Goal: Information Seeking & Learning: Find specific page/section

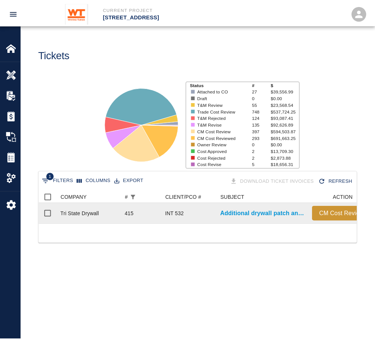
scroll to position [33, 317]
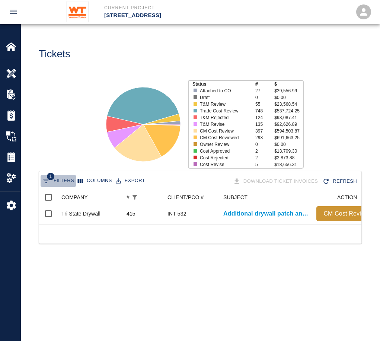
click at [64, 179] on button "1 Filters" at bounding box center [58, 181] width 35 height 12
select select "number"
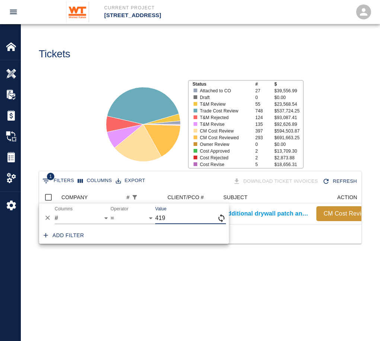
type input "419"
click at [229, 256] on div "1 Filters Columns Export Download Ticket Invoices Refresh COMPANY # CLIENT/PCO …" at bounding box center [200, 216] width 359 height 91
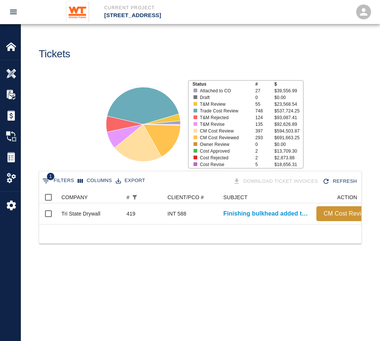
click at [230, 257] on div "1 Filters Columns Export Download Ticket Invoices Refresh COMPANY # CLIENT/PCO …" at bounding box center [200, 216] width 359 height 91
click at [45, 178] on icon "Show filters" at bounding box center [46, 181] width 9 height 9
select select "number"
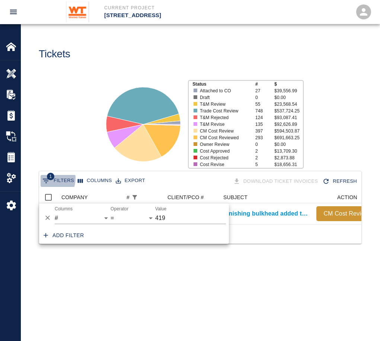
click at [45, 178] on icon "Show filters" at bounding box center [46, 181] width 9 height 9
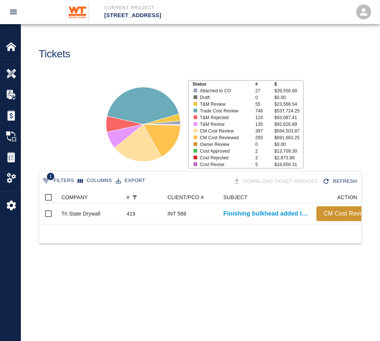
click at [45, 178] on icon "Show filters" at bounding box center [46, 181] width 9 height 9
select select "number"
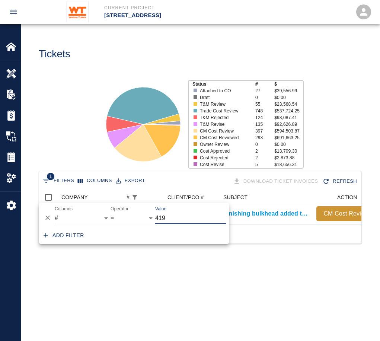
click at [175, 220] on input "419" at bounding box center [190, 218] width 71 height 12
type input "4"
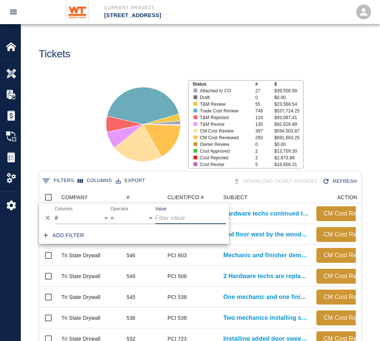
scroll to position [429, 311]
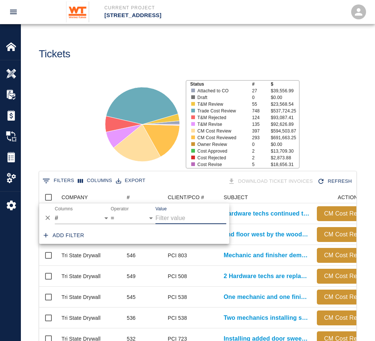
drag, startPoint x: 175, startPoint y: 220, endPoint x: 191, endPoint y: 219, distance: 16.4
click at [191, 219] on input "Value" at bounding box center [190, 218] width 71 height 12
type input "577"
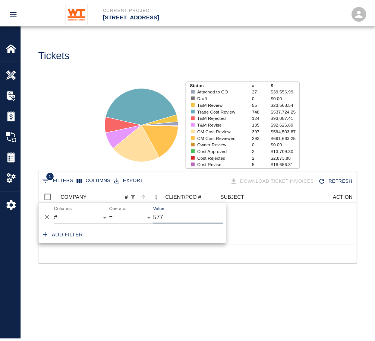
scroll to position [6, 6]
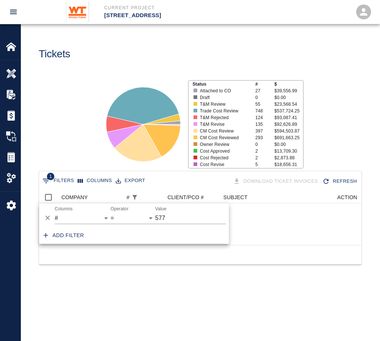
click at [79, 156] on div "Status # $ Attached to CO 27 $39,556.99 Draft 0 $0.00 T&M Review 55 $23,568.54 …" at bounding box center [197, 121] width 365 height 99
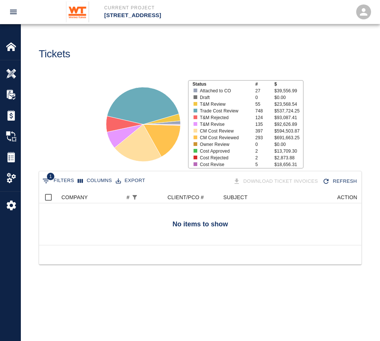
click at [72, 178] on button "1 Filters" at bounding box center [58, 181] width 35 height 12
select select "number"
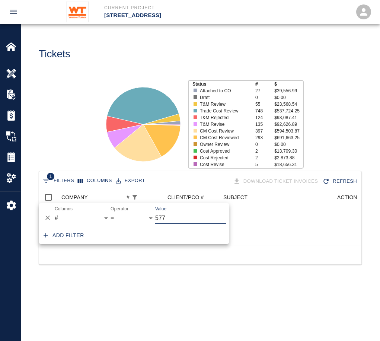
click at [166, 213] on input "577" at bounding box center [190, 218] width 71 height 12
type input "5"
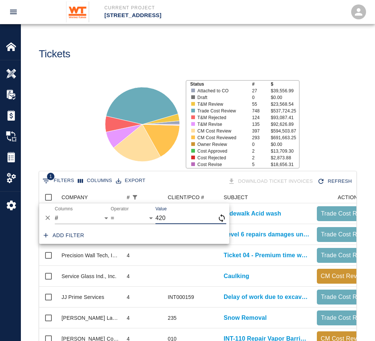
type input "420"
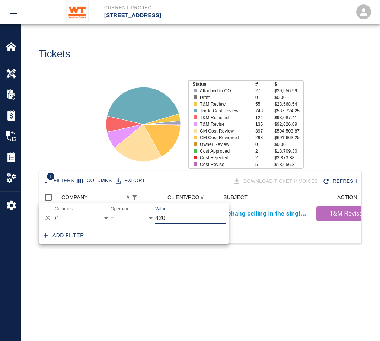
click at [188, 338] on main "Tickets Status # $ Attached to CO 27 $39,556.99 Draft 0 $0.00 T&M Review 55 $23…" at bounding box center [200, 170] width 359 height 341
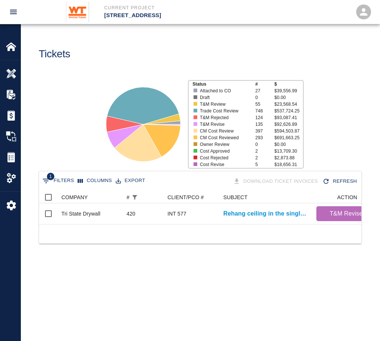
click at [188, 293] on main "Tickets Status # $ Attached to CO 27 $39,556.99 Draft 0 $0.00 T&M Review 55 $23…" at bounding box center [200, 170] width 359 height 341
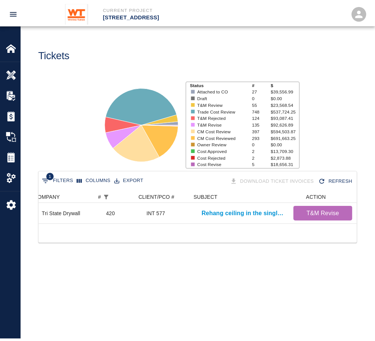
scroll to position [0, 0]
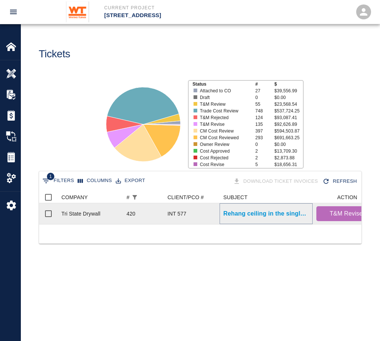
click at [248, 216] on p "Rehang ceiling in the single bathroom B112 after being raised..." at bounding box center [266, 213] width 86 height 9
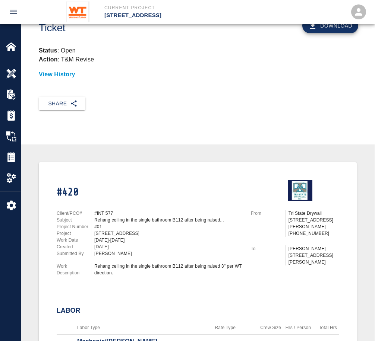
scroll to position [37, 0]
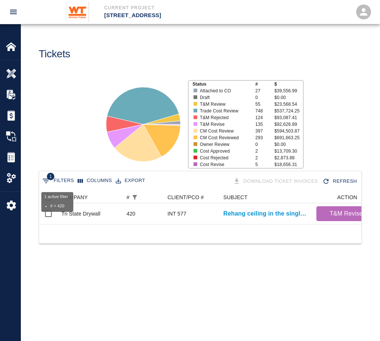
scroll to position [33, 317]
click at [44, 175] on button "1 Filters" at bounding box center [58, 181] width 35 height 12
select select "number"
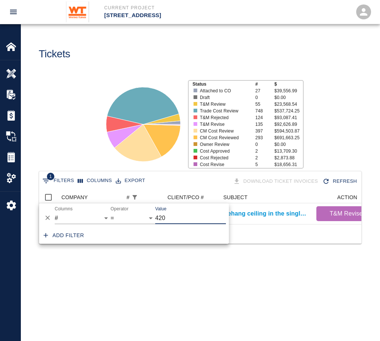
click at [181, 215] on input "420" at bounding box center [190, 218] width 71 height 12
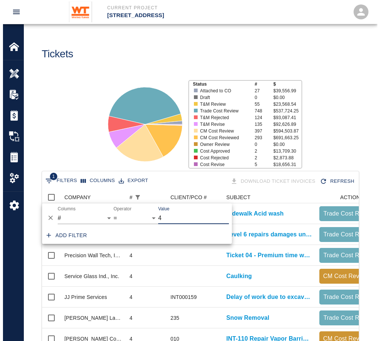
scroll to position [262, 311]
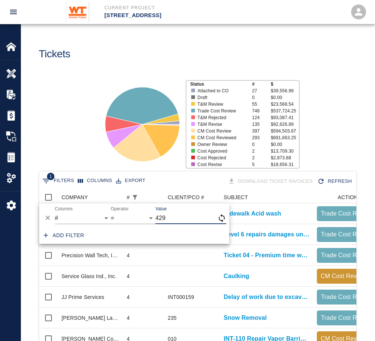
type input "429"
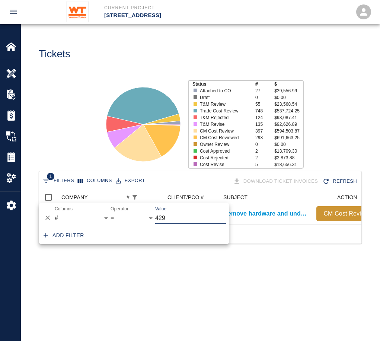
scroll to position [6, 6]
click at [318, 286] on main "Tickets Status # $ Attached to CO 27 $39,556.99 Draft 0 $0.00 T&M Review 55 $23…" at bounding box center [200, 170] width 359 height 341
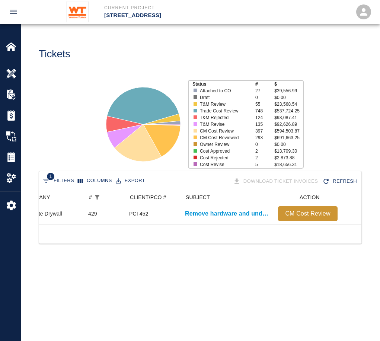
scroll to position [0, 34]
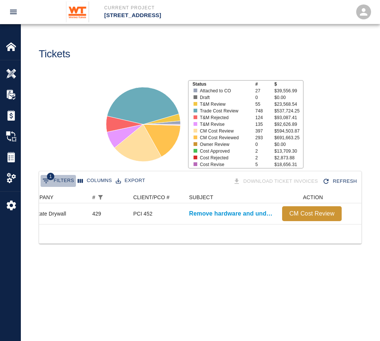
click at [71, 177] on button "1 Filters" at bounding box center [58, 181] width 35 height 12
select select "number"
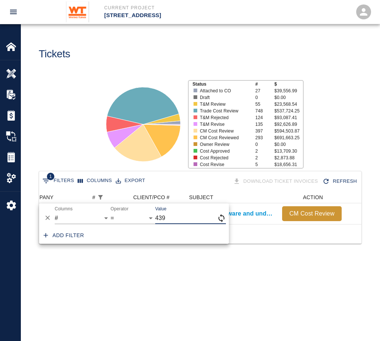
type input "439"
click at [209, 262] on div "1 Filters Columns Export Download Ticket Invoices Refresh COMPANY # CLIENT/PCO …" at bounding box center [200, 216] width 359 height 91
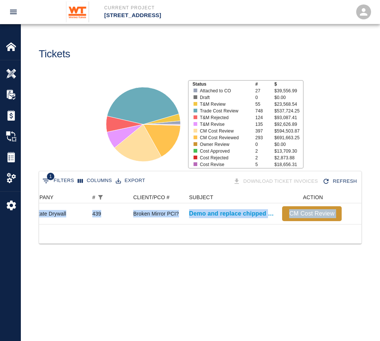
drag, startPoint x: 189, startPoint y: 230, endPoint x: 154, endPoint y: 229, distance: 34.7
click at [154, 229] on div "1 Filters Columns Export Download Ticket Invoices Refresh COMPANY # CLIENT/PCO …" at bounding box center [200, 207] width 323 height 73
drag, startPoint x: 154, startPoint y: 229, endPoint x: 131, endPoint y: 239, distance: 25.2
click at [139, 261] on div "1 Filters Columns Export Download Ticket Invoices Refresh COMPANY # CLIENT/PCO …" at bounding box center [200, 216] width 359 height 91
click at [126, 234] on div at bounding box center [200, 233] width 323 height 19
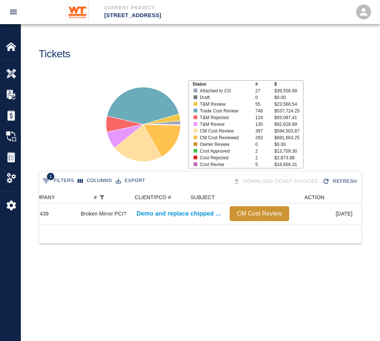
scroll to position [0, 33]
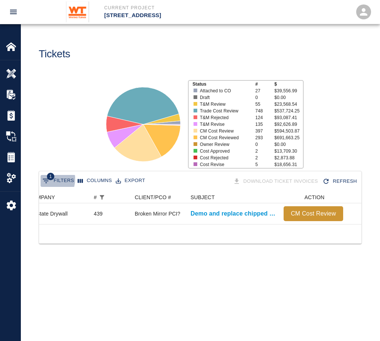
click at [45, 179] on icon "Show filters" at bounding box center [46, 181] width 7 height 4
select select "number"
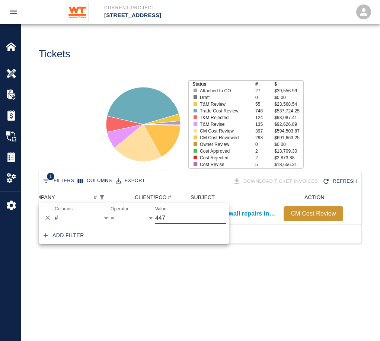
type input "447"
click at [235, 258] on div "1 Filters Columns Export Download Ticket Invoices Refresh COMPANY # CLIENT/PCO …" at bounding box center [200, 216] width 359 height 91
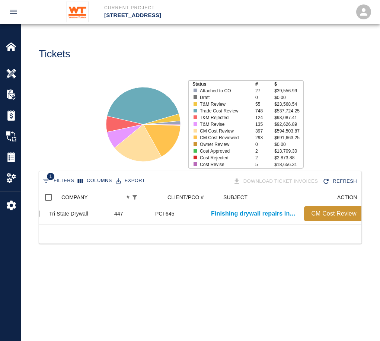
scroll to position [0, 0]
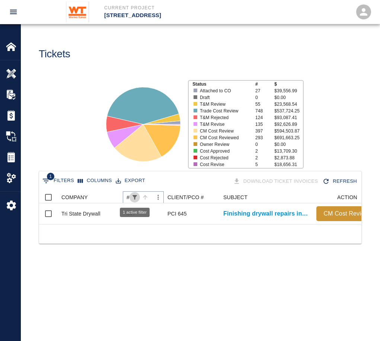
click at [134, 197] on icon "Show filters" at bounding box center [135, 197] width 4 height 4
select select "number"
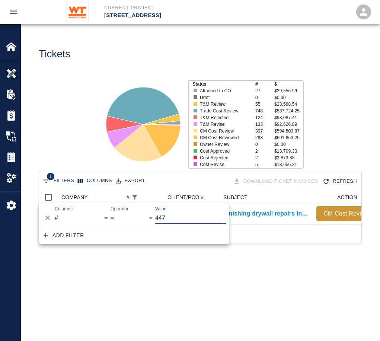
scroll to position [33, 317]
type input "475"
click at [178, 252] on div "1 Filters Columns Export Download Ticket Invoices Refresh COMPANY # CLIENT/PCO …" at bounding box center [200, 216] width 359 height 91
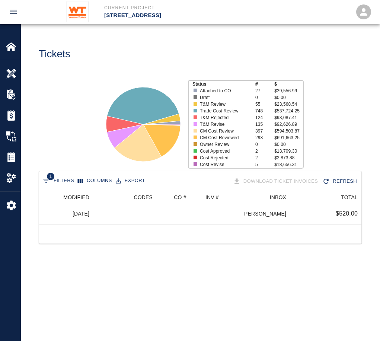
scroll to position [0, 0]
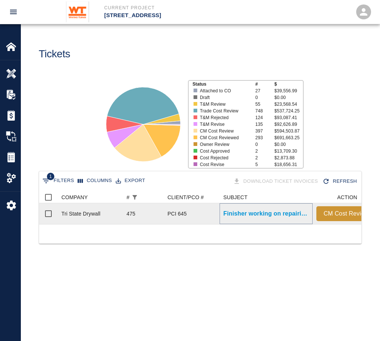
click at [245, 215] on p "Finisher working on repairing additional damages in stair 2." at bounding box center [266, 213] width 86 height 9
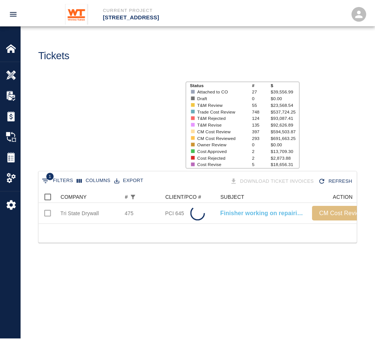
scroll to position [33, 317]
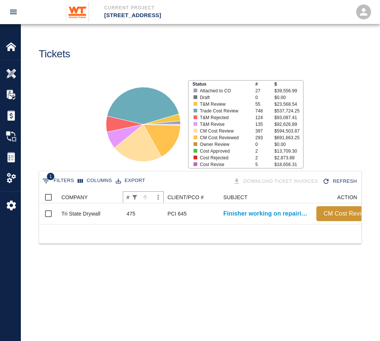
click at [130, 197] on button "Show filters" at bounding box center [135, 197] width 10 height 10
select select "number"
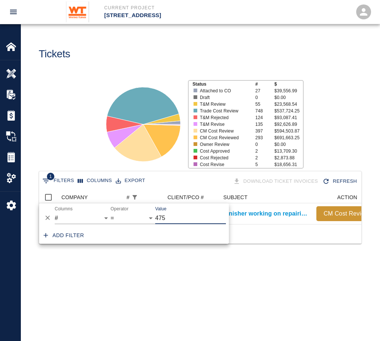
click at [171, 222] on input "475" at bounding box center [190, 218] width 71 height 12
type input "450"
click at [251, 269] on main "Tickets Status # $ Attached to CO 27 $39,556.99 Draft 0 $0.00 T&M Review 55 $23…" at bounding box center [200, 170] width 359 height 341
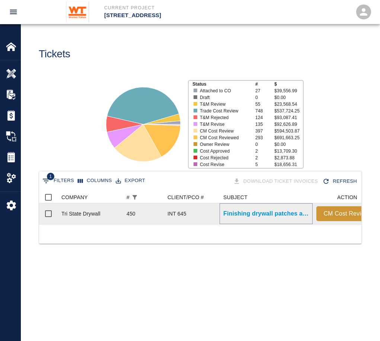
click at [245, 217] on p "Finishing drywall patches and repairs in stair 1 from 2nd..." at bounding box center [266, 213] width 86 height 9
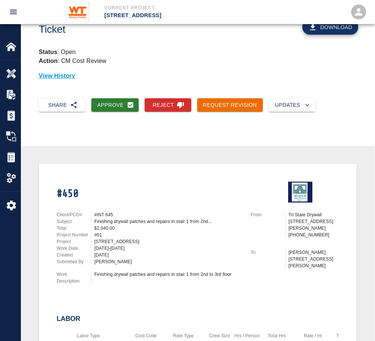
scroll to position [37, 0]
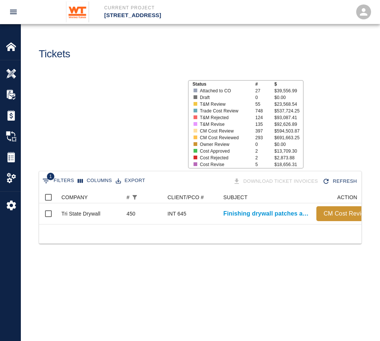
scroll to position [33, 317]
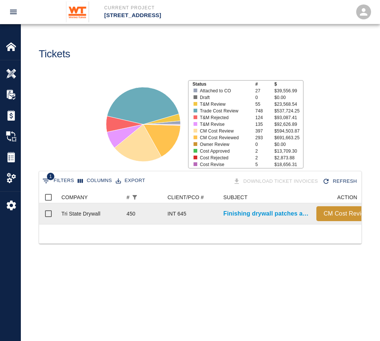
click at [134, 216] on div "450" at bounding box center [131, 213] width 9 height 7
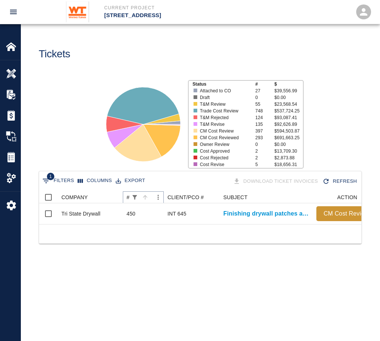
click at [136, 201] on button "Show filters" at bounding box center [135, 197] width 10 height 10
select select "number"
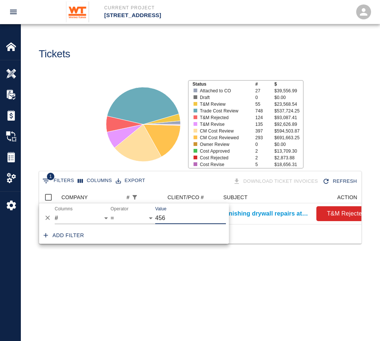
type input "456"
click at [305, 293] on main "Tickets Status # $ Attached to CO 27 $39,556.99 Draft 0 $0.00 T&M Review 55 $23…" at bounding box center [200, 170] width 359 height 341
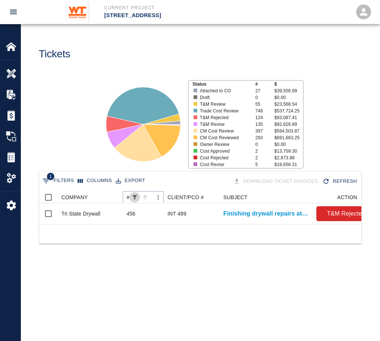
click at [131, 198] on button "Show filters" at bounding box center [135, 197] width 10 height 10
select select "number"
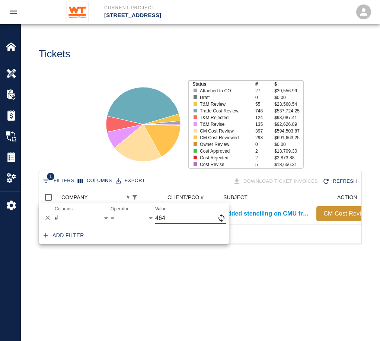
type input "464"
click at [177, 260] on div "1 Filters Columns Export Download Ticket Invoices Refresh COMPANY # CLIENT/PCO …" at bounding box center [200, 216] width 359 height 91
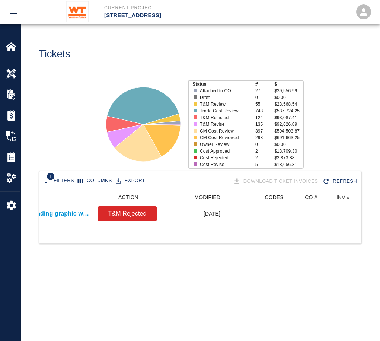
scroll to position [0, 0]
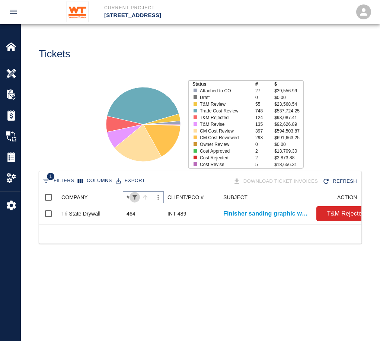
click at [131, 197] on button "Show filters" at bounding box center [135, 197] width 10 height 10
select select "number"
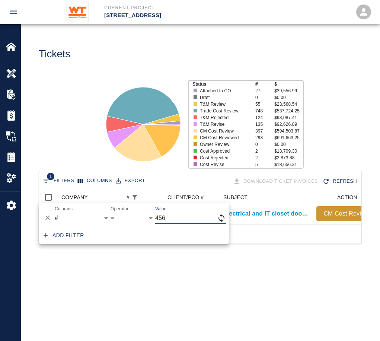
type input "456"
click at [159, 262] on div "1 Filters Columns Export Download Ticket Invoices Refresh COMPANY # CLIENT/PCO …" at bounding box center [200, 216] width 359 height 91
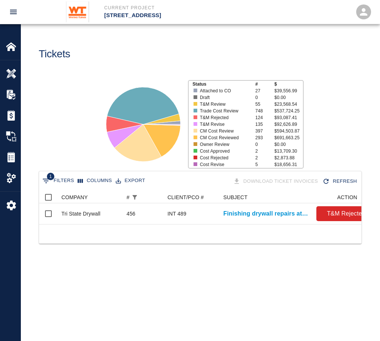
click at [57, 180] on button "1 Filters" at bounding box center [58, 181] width 35 height 12
select select "number"
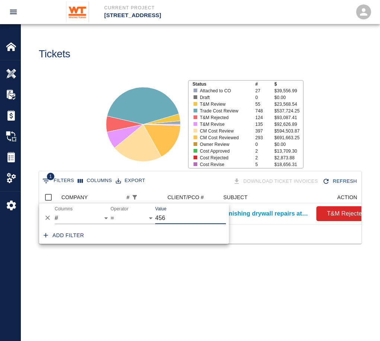
click at [95, 184] on button "Columns" at bounding box center [95, 181] width 38 height 12
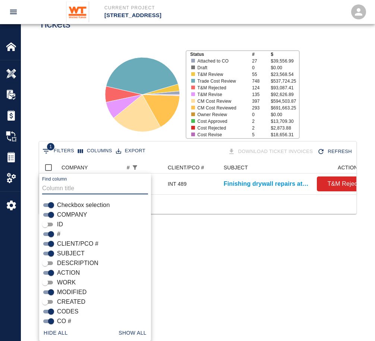
scroll to position [33, 311]
click at [63, 148] on button "1 Filters" at bounding box center [58, 151] width 35 height 12
select select "number"
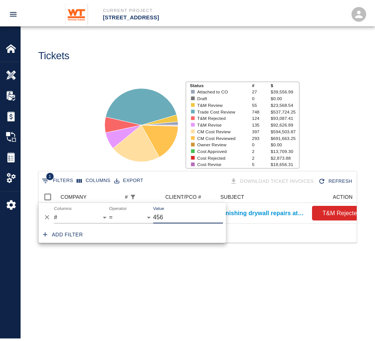
scroll to position [33, 317]
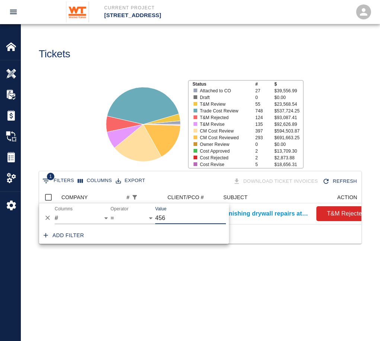
click at [165, 218] on input "456" at bounding box center [190, 218] width 71 height 12
type input "4"
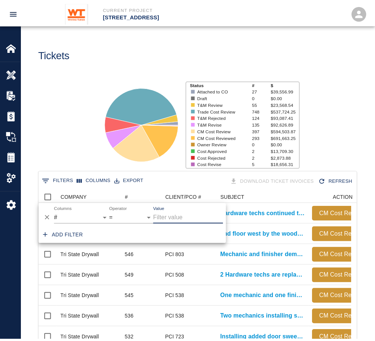
scroll to position [429, 311]
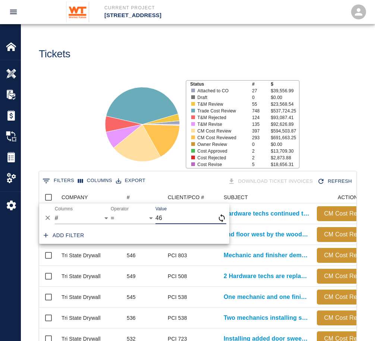
type input "46"
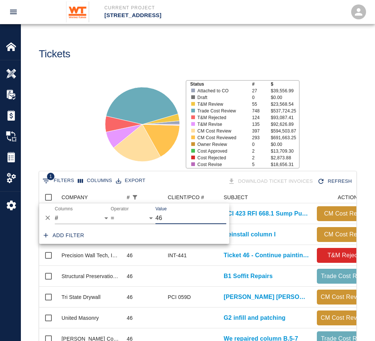
scroll to position [158, 311]
click at [147, 167] on icon at bounding box center [142, 124] width 93 height 93
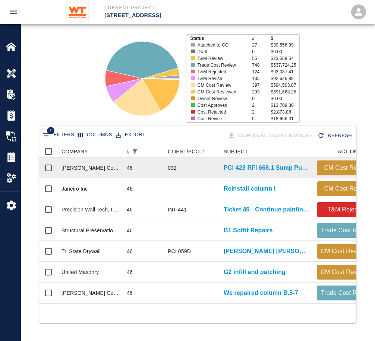
scroll to position [51, 0]
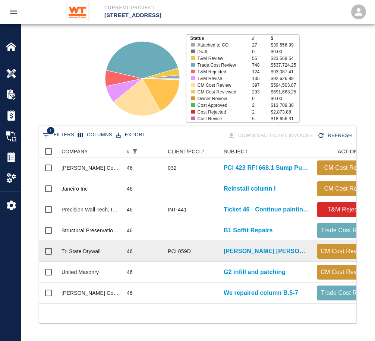
drag, startPoint x: 239, startPoint y: 251, endPoint x: 216, endPoint y: 250, distance: 23.5
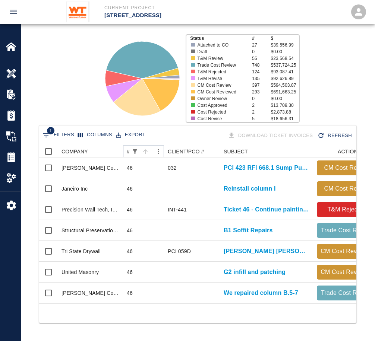
click at [134, 149] on icon "Show filters" at bounding box center [135, 151] width 4 height 4
select select "number"
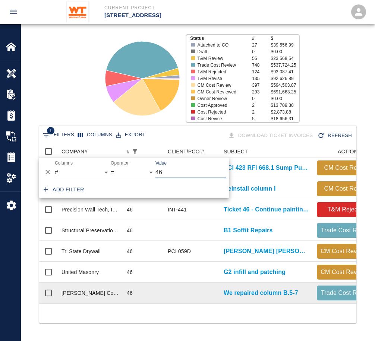
drag, startPoint x: 198, startPoint y: 310, endPoint x: 193, endPoint y: 296, distance: 15.4
click at [197, 311] on div at bounding box center [197, 313] width 317 height 19
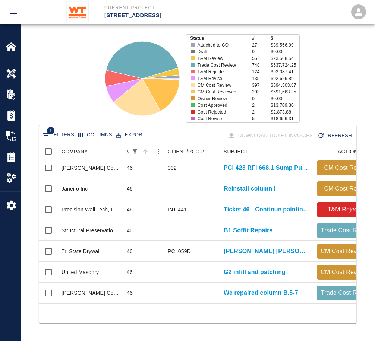
click at [132, 148] on icon "Show filters" at bounding box center [134, 151] width 7 height 7
select select "number"
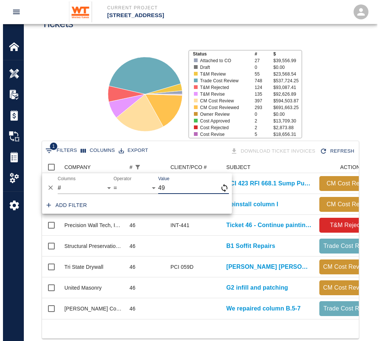
scroll to position [0, 0]
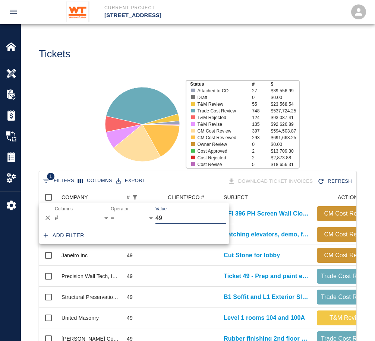
drag, startPoint x: 172, startPoint y: 218, endPoint x: 158, endPoint y: 215, distance: 13.7
click at [158, 215] on input "49" at bounding box center [190, 218] width 71 height 12
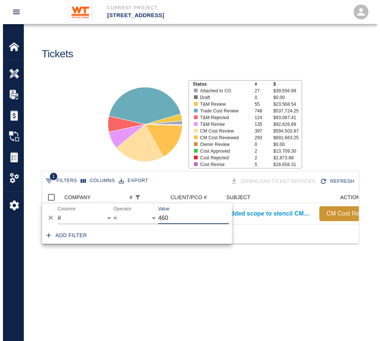
scroll to position [6, 6]
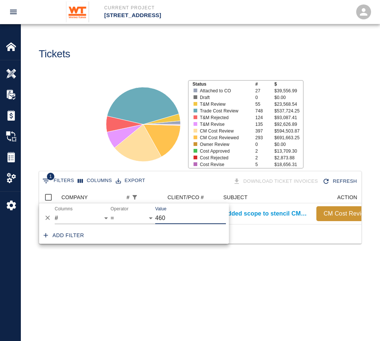
type input "460"
click at [101, 152] on icon at bounding box center [143, 124] width 93 height 93
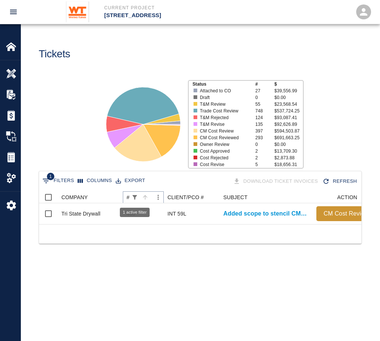
click at [137, 198] on icon "Show filters" at bounding box center [134, 197] width 7 height 7
select select "number"
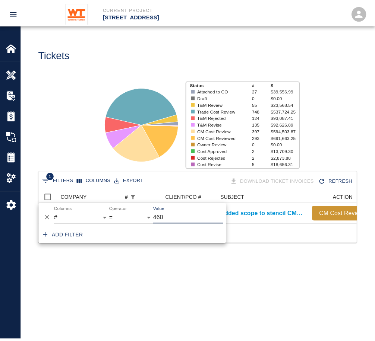
scroll to position [33, 317]
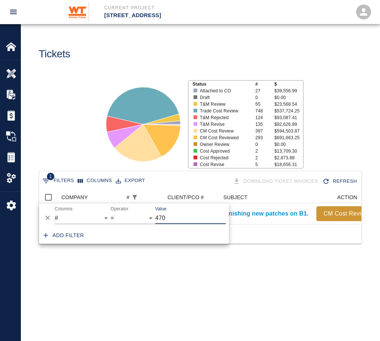
type input "470"
click at [179, 277] on main "Tickets Status # $ Attached to CO 27 $39,556.99 Draft 0 $0.00 T&M Review 55 $23…" at bounding box center [200, 170] width 359 height 341
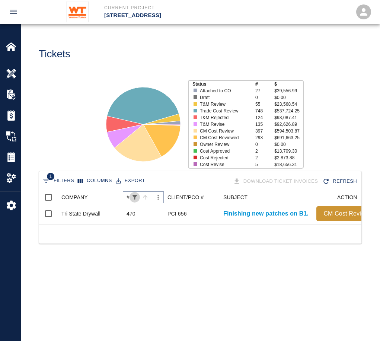
click at [136, 197] on icon "Show filters" at bounding box center [135, 197] width 4 height 4
select select "number"
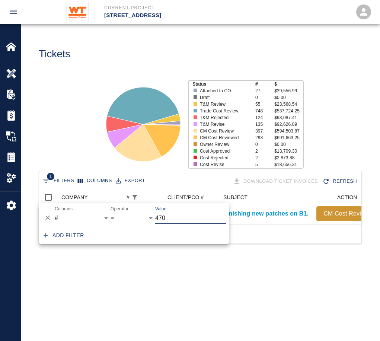
click at [170, 215] on input "470" at bounding box center [190, 218] width 71 height 12
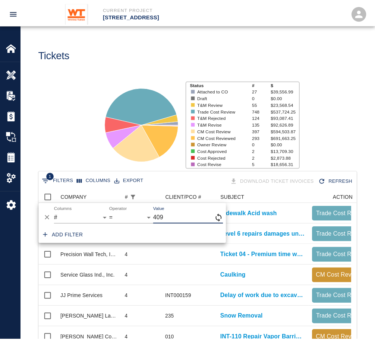
scroll to position [6, 6]
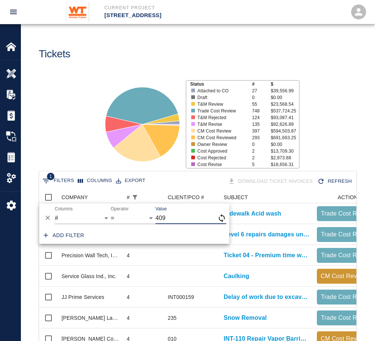
type input "409"
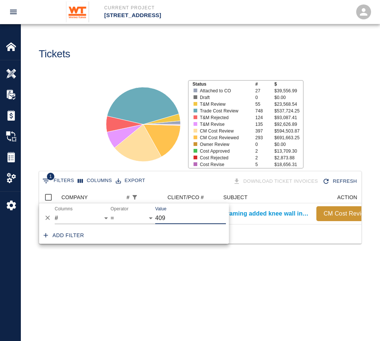
click at [152, 166] on icon at bounding box center [143, 124] width 93 height 93
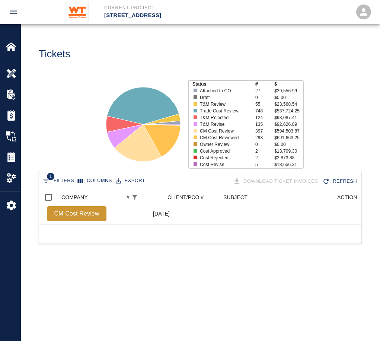
scroll to position [0, 0]
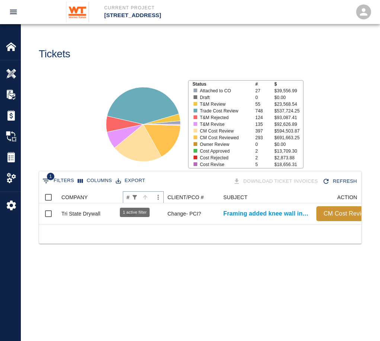
click at [130, 194] on button "Show filters" at bounding box center [135, 197] width 10 height 10
select select "number"
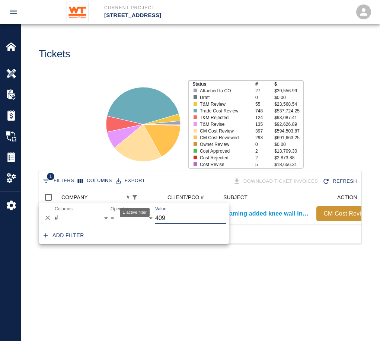
scroll to position [33, 317]
type input "434"
click at [158, 250] on div "1 Filters Columns Export Download Ticket Invoices Refresh COMPANY # CLIENT/PCO …" at bounding box center [200, 216] width 359 height 91
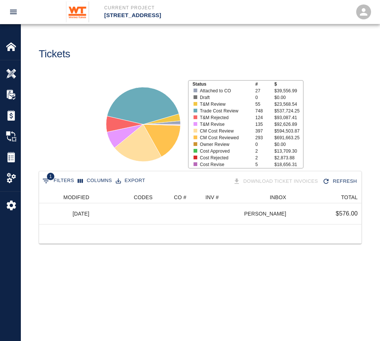
scroll to position [0, 0]
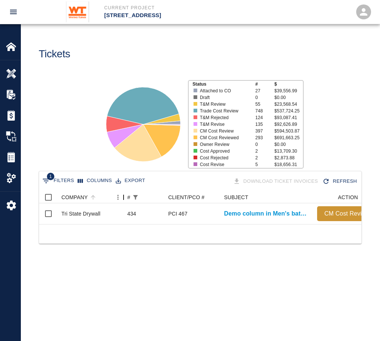
click at [127, 195] on div "COMPANY" at bounding box center [123, 197] width 9 height 12
click at [128, 196] on div "COMPANY" at bounding box center [124, 197] width 9 height 12
click at [130, 197] on div "#" at bounding box center [129, 197] width 3 height 12
click at [136, 197] on icon "Show filters" at bounding box center [136, 197] width 4 height 4
select select "number"
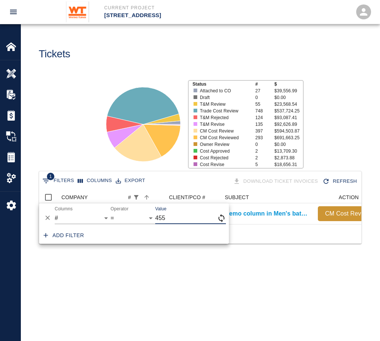
type input "455"
click at [156, 254] on div "1 Filters Columns Export Download Ticket Invoices Refresh COMPANY # CLIENT/PCO …" at bounding box center [200, 216] width 359 height 91
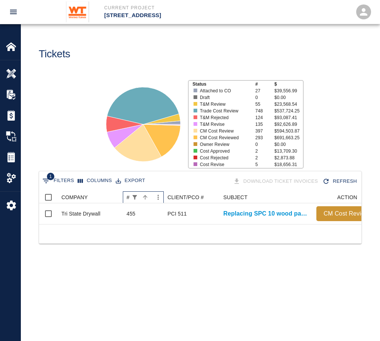
click at [128, 196] on div "#" at bounding box center [128, 197] width 3 height 12
click at [134, 195] on icon "Show filters" at bounding box center [134, 197] width 7 height 7
select select "number"
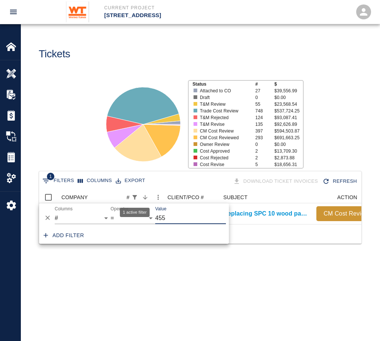
scroll to position [33, 317]
type input "451"
click at [150, 262] on div "1 Filters Columns Export Download Ticket Invoices Refresh COMPANY # CLIENT/PCO …" at bounding box center [200, 216] width 359 height 91
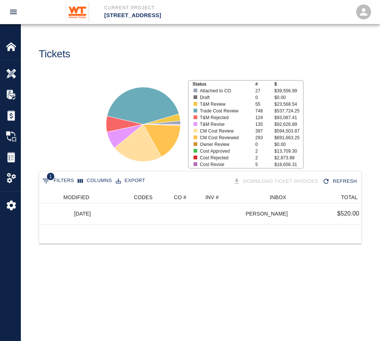
scroll to position [0, 350]
click at [177, 297] on main "Tickets Status # $ Attached to CO 27 $39,556.99 Draft 0 $0.00 T&M Review 55 $23…" at bounding box center [200, 170] width 359 height 341
click at [109, 257] on div "1 Filters Columns Export Download Ticket Invoices Refresh # CLIENT/PCO # SUBJEC…" at bounding box center [200, 216] width 359 height 91
click at [50, 177] on span "1" at bounding box center [50, 176] width 7 height 7
select select "number"
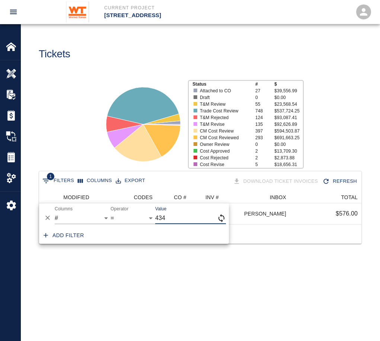
type input "434"
click at [164, 279] on main "Tickets Status # $ Attached to CO 27 $39,556.99 Draft 0 $0.00 T&M Review 55 $23…" at bounding box center [200, 170] width 359 height 341
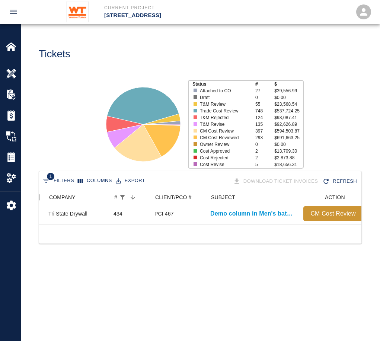
scroll to position [0, 7]
drag, startPoint x: 121, startPoint y: 230, endPoint x: 83, endPoint y: 245, distance: 40.3
click at [83, 244] on div at bounding box center [200, 233] width 323 height 19
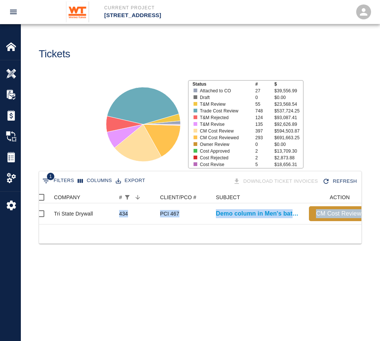
drag, startPoint x: 98, startPoint y: 222, endPoint x: 245, endPoint y: 239, distance: 148.1
click at [245, 239] on div "1 Filters Columns Export Download Ticket Invoices Refresh COMPANY # CLIENT/PCO …" at bounding box center [200, 207] width 323 height 73
click at [89, 269] on main "Tickets Status # $ Attached to CO 27 $39,556.99 Draft 0 $0.00 T&M Review 55 $23…" at bounding box center [200, 170] width 359 height 341
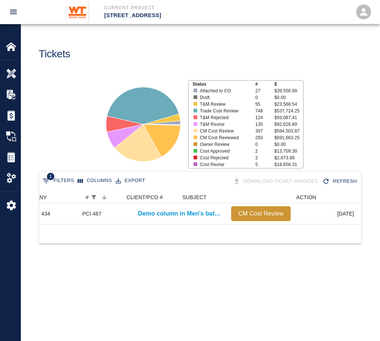
scroll to position [0, 0]
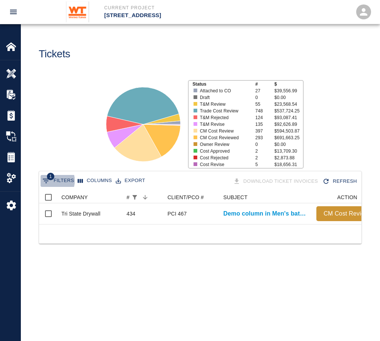
click at [51, 181] on button "1 Filters" at bounding box center [58, 181] width 35 height 12
select select "number"
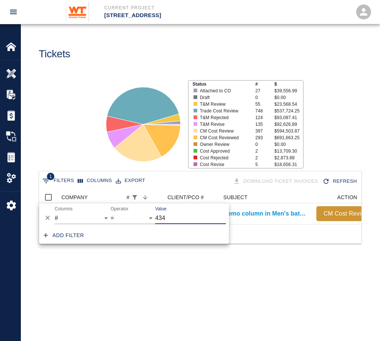
drag, startPoint x: 187, startPoint y: 221, endPoint x: 152, endPoint y: 225, distance: 35.5
click at [152, 225] on div "And Or Columns COMPANY ID # CLIENT/PCO # SUBJECT DESCRIPTION ACTION WORK MODIFI…" at bounding box center [134, 215] width 190 height 24
click at [109, 272] on main "Tickets Status # $ Attached to CO 27 $39,556.99 Draft 0 $0.00 T&M Review 55 $23…" at bounding box center [200, 170] width 359 height 341
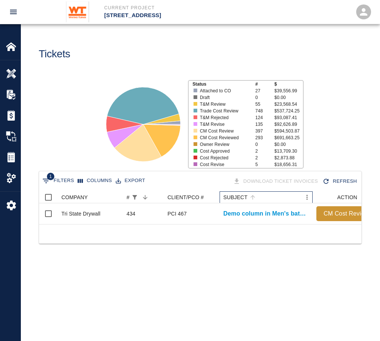
click at [239, 195] on div "SUBJECT" at bounding box center [235, 197] width 24 height 12
click at [54, 180] on button "1 Filters" at bounding box center [58, 181] width 35 height 12
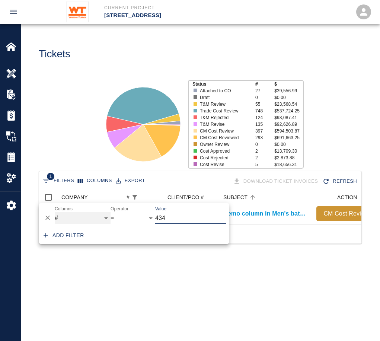
click at [68, 215] on select "COMPANY ID # CLIENT/PCO # SUBJECT DESCRIPTION ACTION WORK MODIFIED CREATED CODE…" at bounding box center [83, 218] width 56 height 12
click at [55, 212] on select "COMPANY ID # CLIENT/PCO # SUBJECT DESCRIPTION ACTION WORK MODIFIED CREATED CODE…" at bounding box center [83, 218] width 56 height 12
select select "subject"
select select "contains"
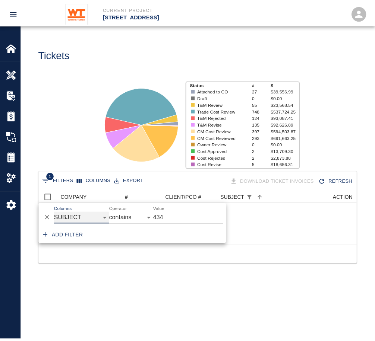
scroll to position [54, 317]
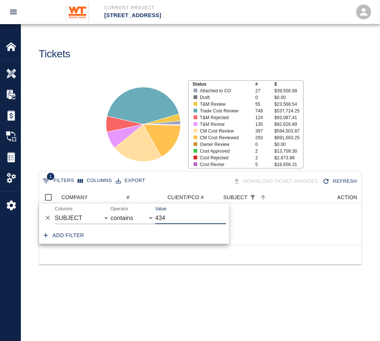
drag, startPoint x: 174, startPoint y: 220, endPoint x: 146, endPoint y: 222, distance: 28.0
click at [146, 222] on div "And Or Columns COMPANY ID # CLIENT/PCO # SUBJECT DESCRIPTION ACTION WORK MODIFI…" at bounding box center [134, 215] width 190 height 24
type input "PERF"
click at [191, 298] on main "Tickets Status # $ Attached to CO 27 $39,556.99 Draft 0 $0.00 T&M Review 55 $23…" at bounding box center [200, 170] width 359 height 341
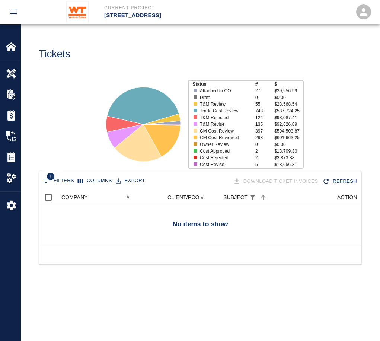
click at [45, 180] on icon "Show filters" at bounding box center [46, 181] width 9 height 9
select select "subject"
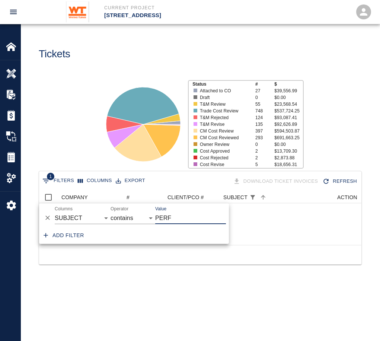
click at [174, 213] on input "PERF" at bounding box center [190, 218] width 71 height 12
type input "P"
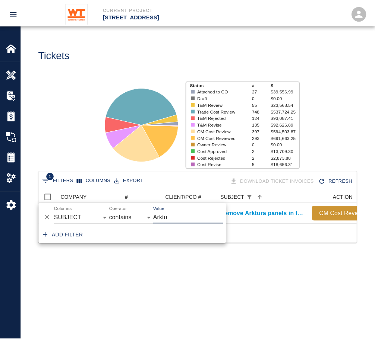
scroll to position [6, 6]
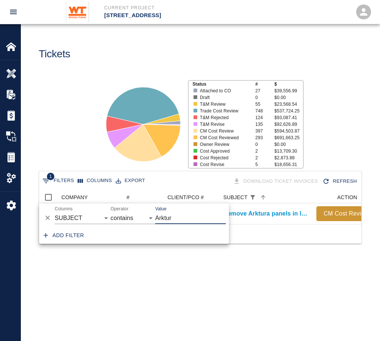
type input "Arktur"
click at [206, 279] on main "Tickets Status # $ Attached to CO 27 $39,556.99 Draft 0 $0.00 T&M Review 55 $23…" at bounding box center [200, 170] width 359 height 341
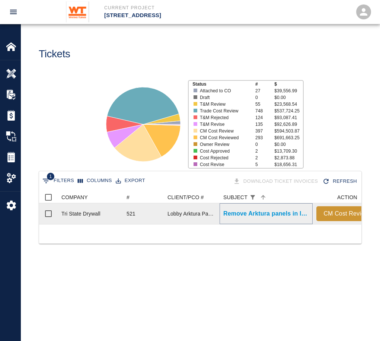
click at [240, 214] on p "Remove Arktura panels in lobby and cut drywall out to..." at bounding box center [266, 213] width 86 height 9
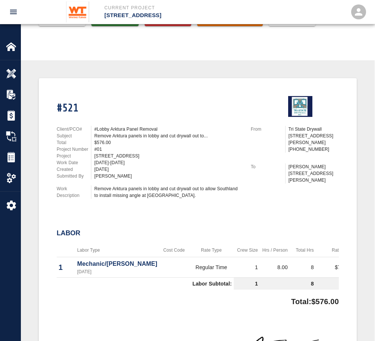
scroll to position [112, 0]
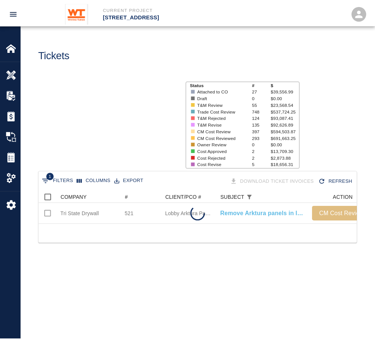
scroll to position [33, 317]
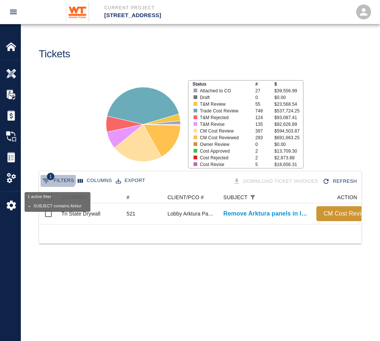
click at [50, 174] on span "1" at bounding box center [50, 176] width 7 height 7
select select "subject"
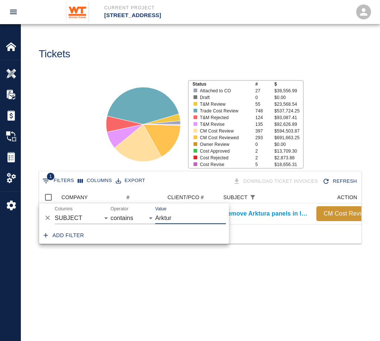
drag, startPoint x: 176, startPoint y: 218, endPoint x: 151, endPoint y: 217, distance: 24.6
click at [151, 217] on div "And Or Columns COMPANY ID # CLIENT/PCO # SUBJECT DESCRIPTION ACTION WORK MODIFI…" at bounding box center [134, 215] width 190 height 24
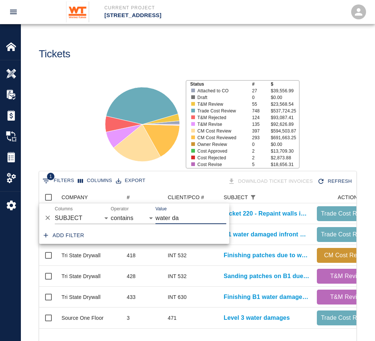
scroll to position [137, 311]
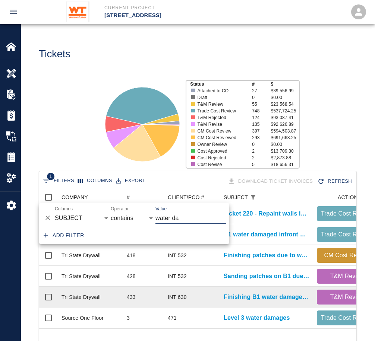
type input "water da"
click at [251, 299] on p "Finishing B1 water damage repairs." at bounding box center [266, 297] width 86 height 9
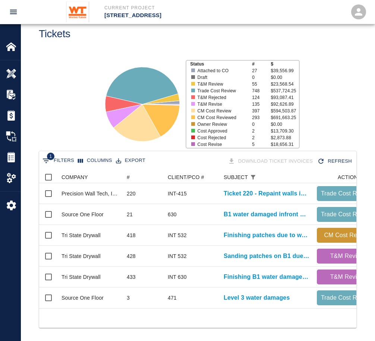
scroll to position [31, 0]
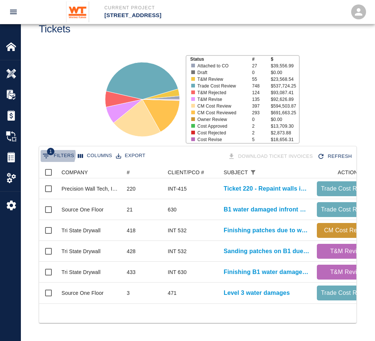
click at [51, 149] on span "1" at bounding box center [50, 151] width 7 height 7
select select "subject"
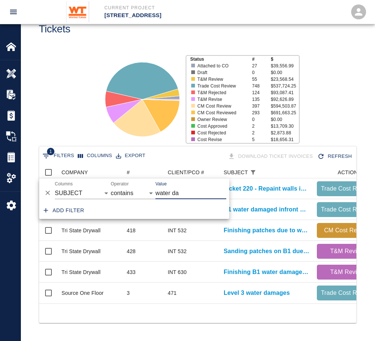
drag, startPoint x: 177, startPoint y: 189, endPoint x: 163, endPoint y: 185, distance: 15.2
click at [163, 187] on input "water da" at bounding box center [190, 193] width 71 height 12
click at [184, 187] on input "water da" at bounding box center [190, 193] width 71 height 12
type input "w"
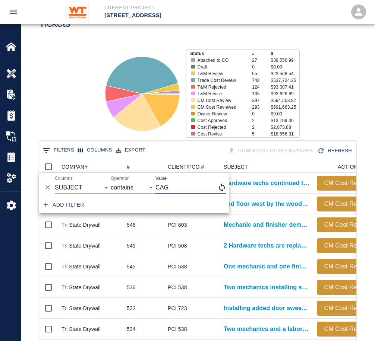
scroll to position [429, 311]
type input "CAGE"
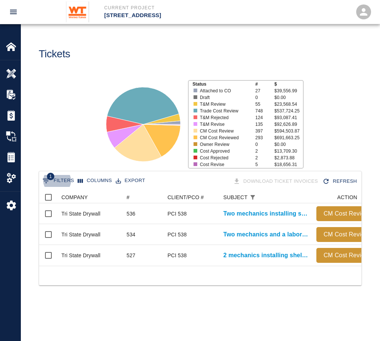
scroll to position [74, 317]
click at [155, 281] on div at bounding box center [200, 275] width 323 height 19
drag, startPoint x: 137, startPoint y: 272, endPoint x: 148, endPoint y: 277, distance: 12.0
click at [148, 277] on div at bounding box center [200, 275] width 323 height 19
drag, startPoint x: 144, startPoint y: 274, endPoint x: 184, endPoint y: 281, distance: 40.8
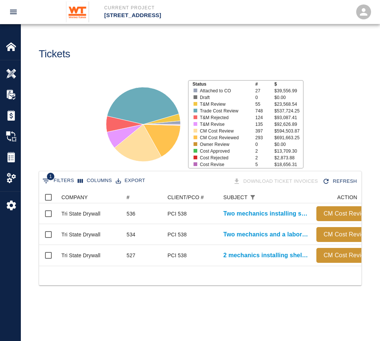
click at [184, 281] on div at bounding box center [200, 275] width 323 height 19
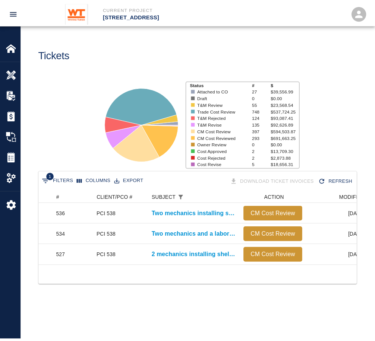
scroll to position [0, 0]
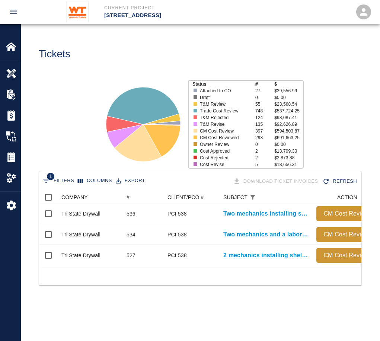
click at [60, 182] on button "1 Filters" at bounding box center [58, 181] width 35 height 12
select select "subject"
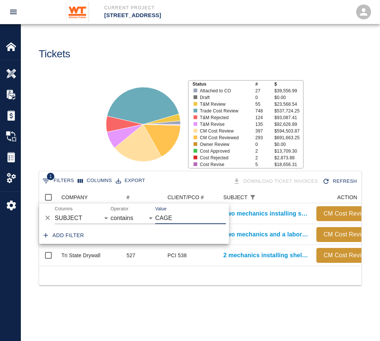
drag, startPoint x: 171, startPoint y: 215, endPoint x: 147, endPoint y: 220, distance: 23.6
click at [147, 220] on div "And Or Columns COMPANY ID # CLIENT/PCO # SUBJECT DESCRIPTION ACTION WORK MODIFI…" at bounding box center [134, 215] width 190 height 24
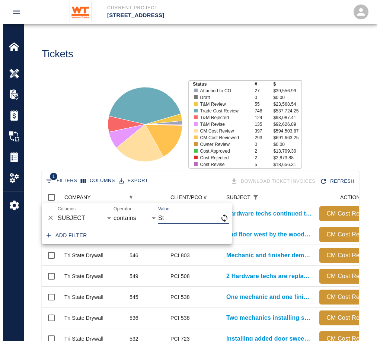
scroll to position [429, 311]
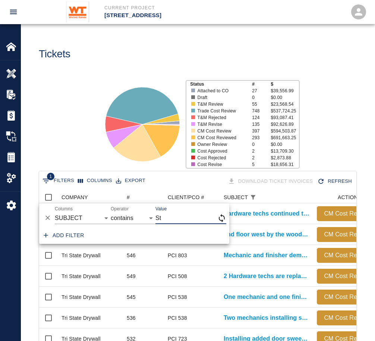
type input "S"
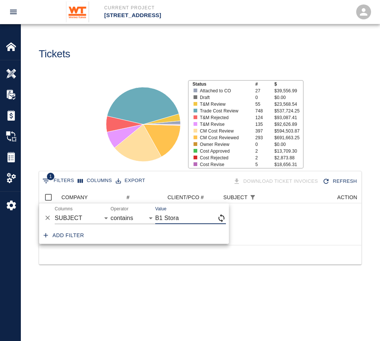
scroll to position [6, 6]
type input "B1 Storage"
click at [258, 315] on main "Tickets Status # $ Attached to CO 27 $39,556.99 Draft 0 $0.00 T&M Review 55 $23…" at bounding box center [200, 170] width 359 height 341
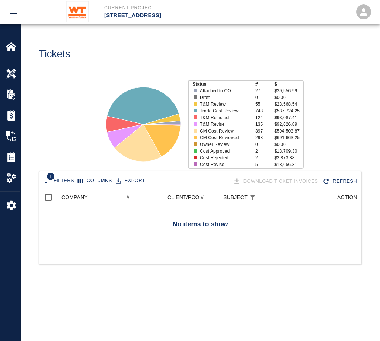
click at [60, 177] on button "1 Filters" at bounding box center [58, 181] width 35 height 12
select select "subject"
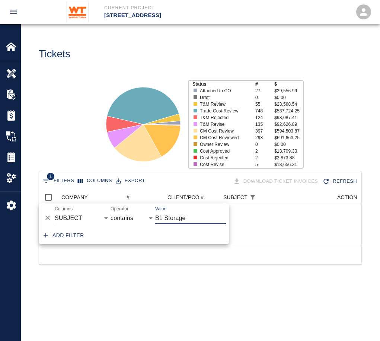
click at [195, 218] on input "B1 Storage" at bounding box center [190, 218] width 71 height 12
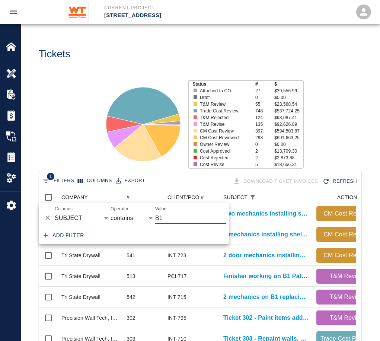
scroll to position [429, 311]
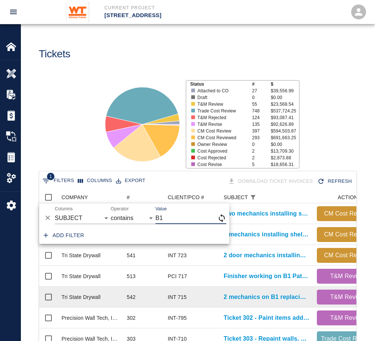
type input "B"
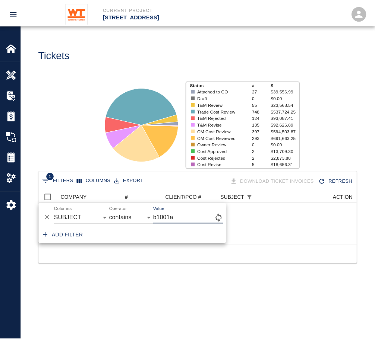
scroll to position [54, 317]
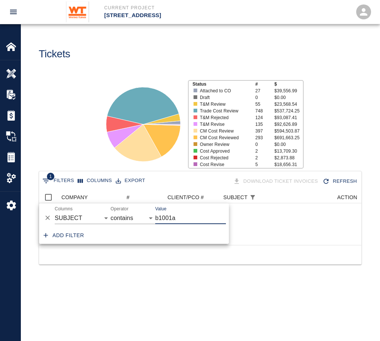
type input "b1001a"
click at [110, 279] on div "1 Filters Columns Export Download Ticket Invoices Refresh No items to show COMP…" at bounding box center [200, 227] width 359 height 112
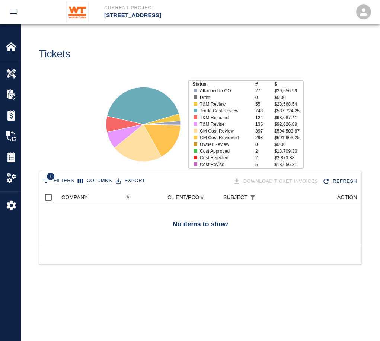
click at [65, 176] on button "1 Filters" at bounding box center [58, 181] width 35 height 12
select select "subject"
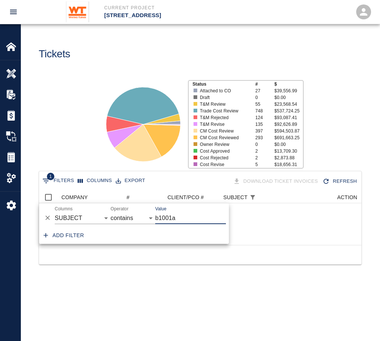
click at [184, 222] on input "b1001a" at bounding box center [190, 218] width 71 height 12
type input "b"
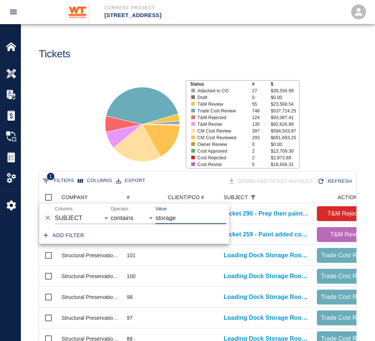
scroll to position [325, 311]
type input "storage"
click at [77, 153] on div "Status # $ Attached to CO 27 $39,556.99 Draft 0 $0.00 T&M Review 55 $23,568.54 …" at bounding box center [194, 121] width 359 height 99
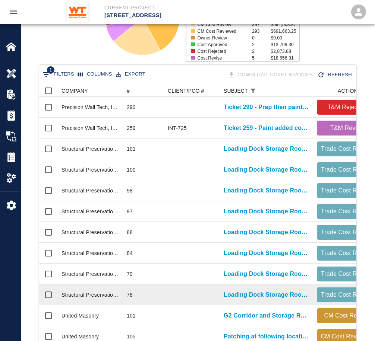
scroll to position [69, 0]
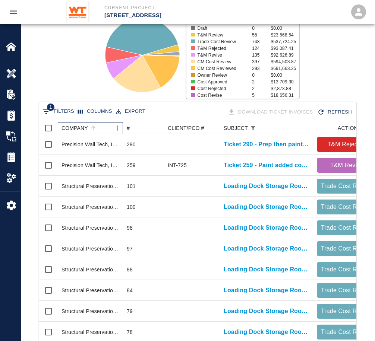
click at [88, 124] on div "COMPANY" at bounding box center [93, 128] width 10 height 10
click at [77, 126] on div "COMPANY" at bounding box center [74, 128] width 26 height 12
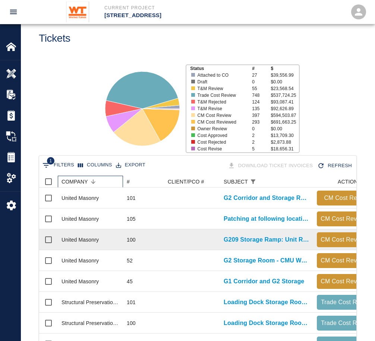
scroll to position [0, 0]
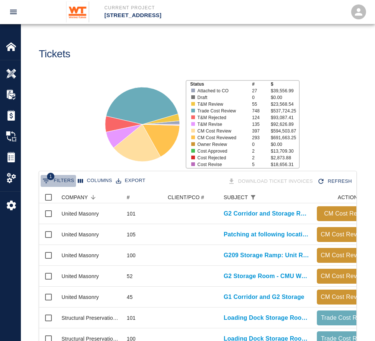
click at [60, 182] on button "1 Filters" at bounding box center [58, 181] width 35 height 12
select select "subject"
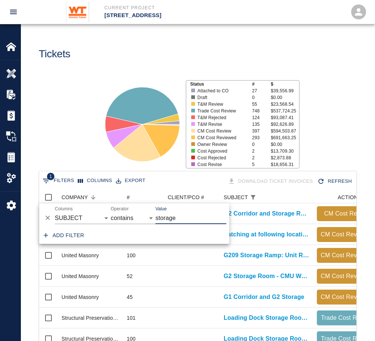
drag, startPoint x: 180, startPoint y: 220, endPoint x: 150, endPoint y: 217, distance: 29.7
click at [150, 217] on div "And Or Columns COMPANY ID # CLIENT/PCO # SUBJECT DESCRIPTION ACTION WORK MODIFI…" at bounding box center [134, 215] width 190 height 24
type input "B1"
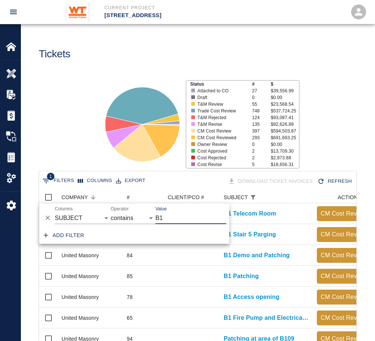
scroll to position [429, 311]
click at [82, 146] on div "Status # $ Attached to CO 27 $39,556.99 Draft 0 $0.00 T&M Review 55 $23,568.54 …" at bounding box center [194, 121] width 359 height 99
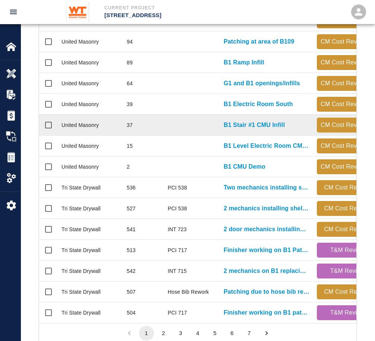
scroll to position [298, 0]
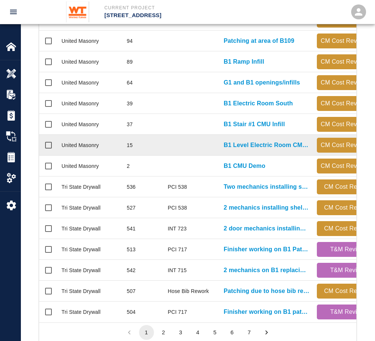
drag, startPoint x: 216, startPoint y: 96, endPoint x: 105, endPoint y: 151, distance: 123.9
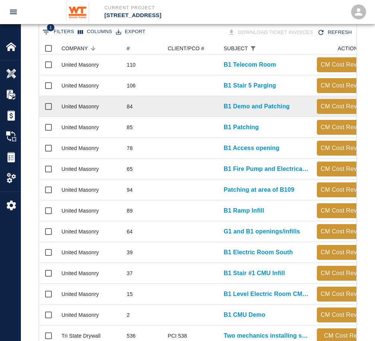
scroll to position [37, 0]
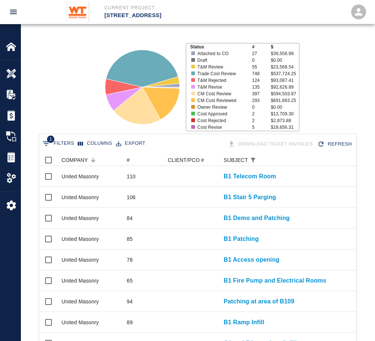
drag, startPoint x: 312, startPoint y: 158, endPoint x: 361, endPoint y: 158, distance: 48.4
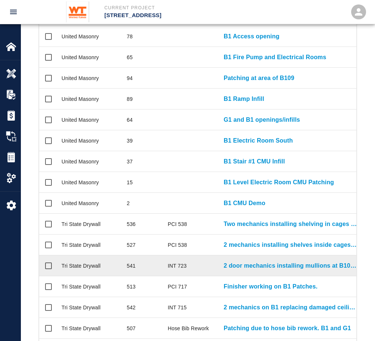
scroll to position [298, 0]
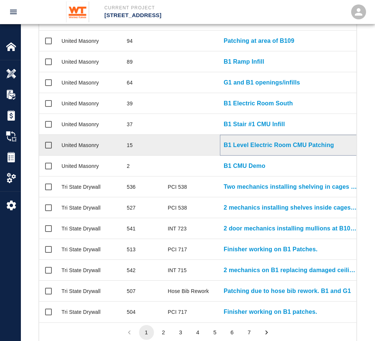
drag, startPoint x: 264, startPoint y: 148, endPoint x: 254, endPoint y: 153, distance: 11.3
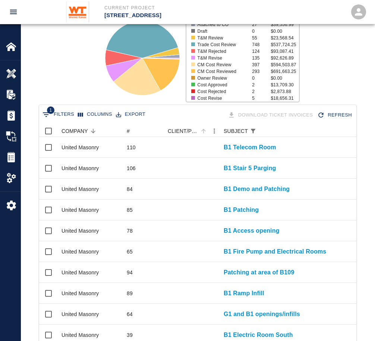
scroll to position [0, 0]
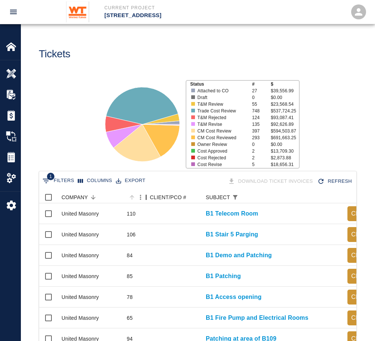
drag, startPoint x: 164, startPoint y: 196, endPoint x: 146, endPoint y: 194, distance: 17.9
click at [146, 194] on div "#" at bounding box center [146, 197] width 9 height 12
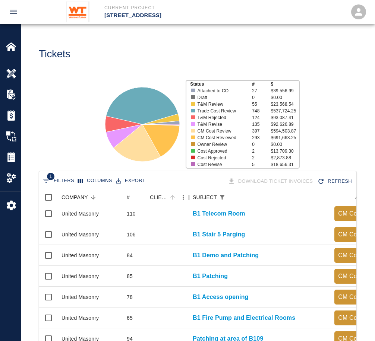
drag, startPoint x: 199, startPoint y: 199, endPoint x: 186, endPoint y: 194, distance: 14.0
click at [186, 194] on div "CLIENT/PCO #" at bounding box center [188, 197] width 9 height 12
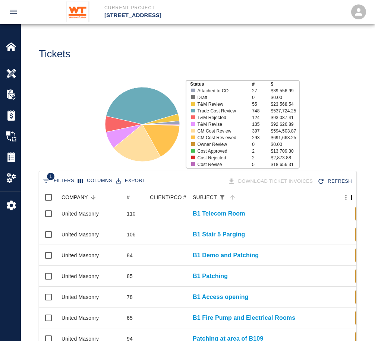
drag, startPoint x: 331, startPoint y: 199, endPoint x: 352, endPoint y: 201, distance: 20.9
click at [352, 201] on div "SUBJECT" at bounding box center [351, 197] width 9 height 12
click at [83, 199] on div "COMPANY" at bounding box center [74, 197] width 26 height 12
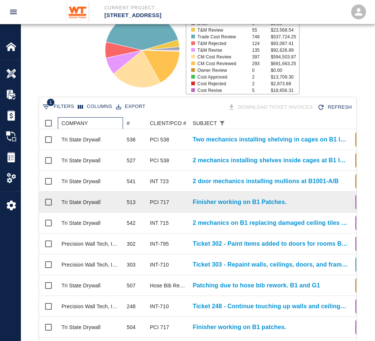
scroll to position [74, 0]
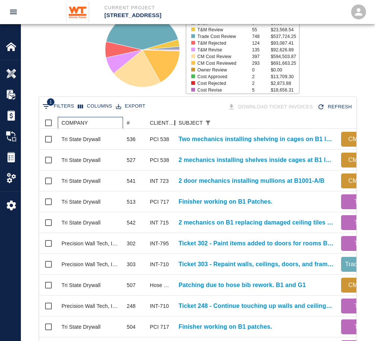
drag, startPoint x: 188, startPoint y: 122, endPoint x: 174, endPoint y: 110, distance: 18.5
click at [174, 110] on div "1 Filters Columns Export Download Ticket Invoices Refresh COMPANY # CLIENT/PCO …" at bounding box center [198, 331] width 318 height 470
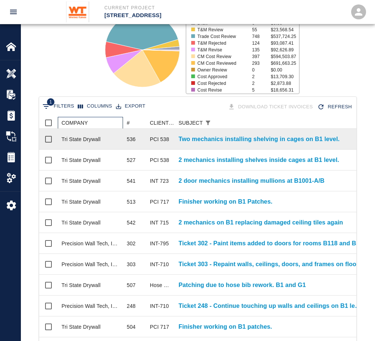
drag, startPoint x: 337, startPoint y: 124, endPoint x: 311, endPoint y: 147, distance: 34.6
click at [367, 131] on div "1 Filters Columns Export Download Ticket Invoices Refresh COMPANY # CLIENT/PCO …" at bounding box center [197, 339] width 353 height 487
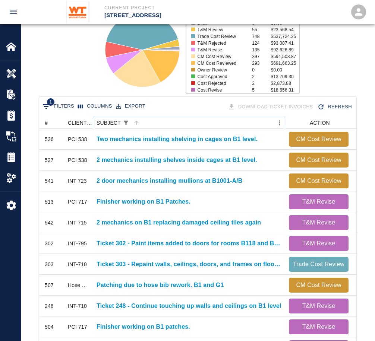
drag, startPoint x: 90, startPoint y: 121, endPoint x: 127, endPoint y: 123, distance: 36.9
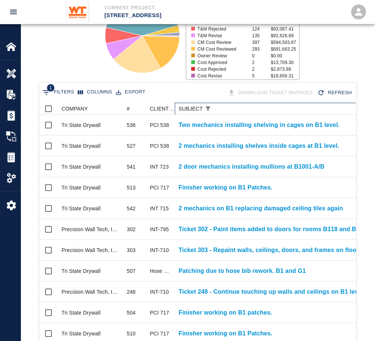
scroll to position [62, 0]
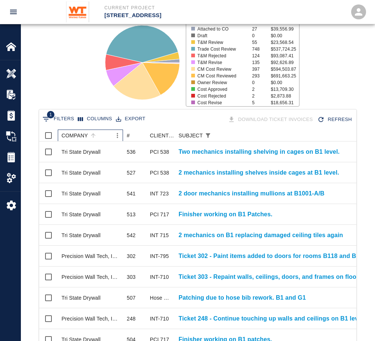
click at [80, 131] on div "COMPANY" at bounding box center [74, 136] width 26 height 12
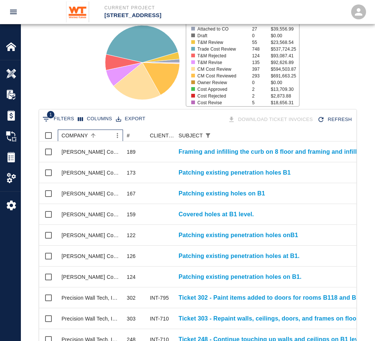
click at [80, 131] on div "COMPANY" at bounding box center [74, 136] width 26 height 12
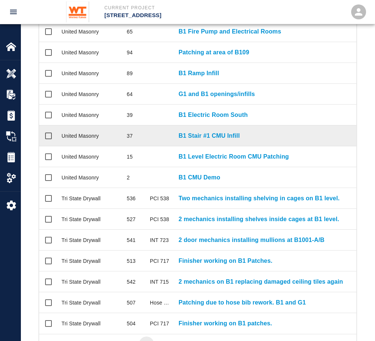
scroll to position [323, 0]
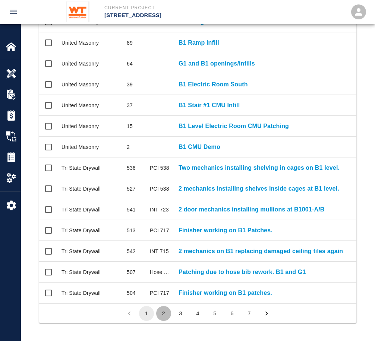
click at [161, 314] on button "2" at bounding box center [163, 313] width 15 height 15
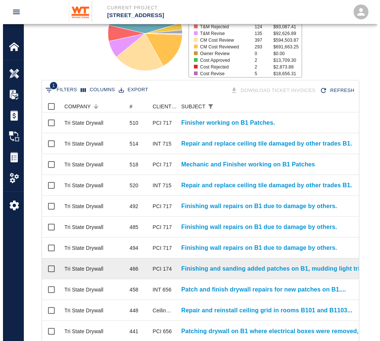
scroll to position [0, 0]
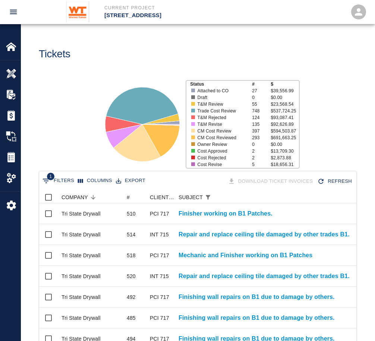
click at [39, 175] on div "1 Filters Columns Export Download Ticket Invoices Refresh" at bounding box center [197, 181] width 317 height 20
click at [51, 177] on span "1" at bounding box center [50, 176] width 7 height 7
select select "subject"
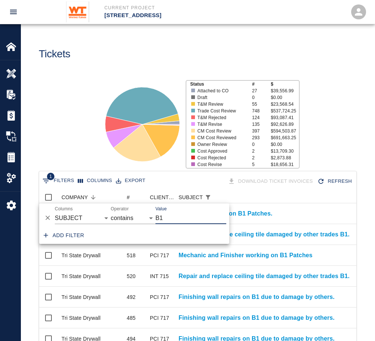
click at [200, 219] on input "B1" at bounding box center [190, 218] width 71 height 12
type input "B1001"
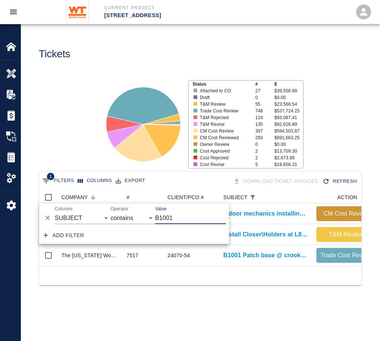
scroll to position [6, 6]
click at [216, 295] on div "1 Filters Columns Export Download Ticket Invoices Refresh COMPANY # CLIENT/PCO …" at bounding box center [200, 237] width 359 height 133
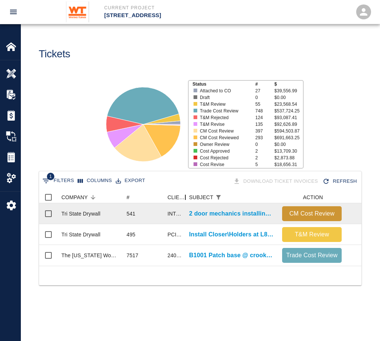
drag, startPoint x: 220, startPoint y: 196, endPoint x: 185, endPoint y: 206, distance: 35.9
click at [185, 206] on div "COMPANY # CLIENT/PCO # SUBJECT ACTION MODIFIED CODES CO # Tri State Drywall 541…" at bounding box center [200, 228] width 323 height 74
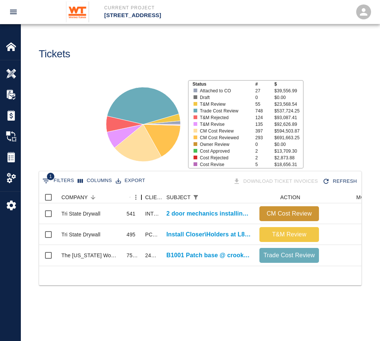
drag, startPoint x: 161, startPoint y: 198, endPoint x: 136, endPoint y: 197, distance: 24.6
click at [136, 197] on div "#" at bounding box center [132, 197] width 19 height 12
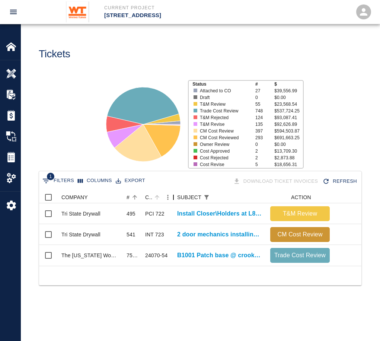
drag, startPoint x: 159, startPoint y: 195, endPoint x: 170, endPoint y: 198, distance: 11.2
click at [170, 198] on div "CLIENT/PCO #" at bounding box center [173, 197] width 9 height 12
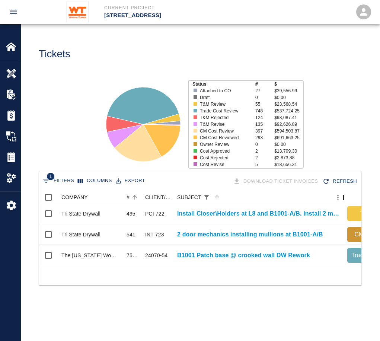
drag, startPoint x: 269, startPoint y: 198, endPoint x: 346, endPoint y: 196, distance: 77.1
click at [346, 196] on div "SUBJECT" at bounding box center [343, 197] width 9 height 12
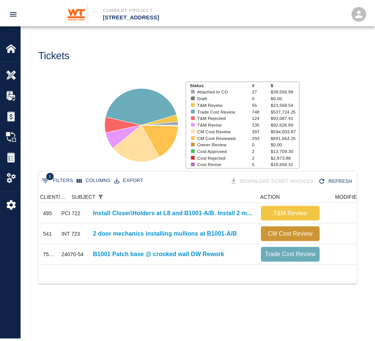
scroll to position [0, 107]
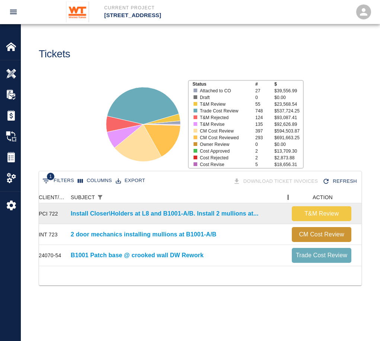
drag, startPoint x: 237, startPoint y: 196, endPoint x: 282, endPoint y: 212, distance: 47.7
click at [282, 212] on div "COMPANY # CLIENT/PCO # SUBJECT ACTION MODIFIED CODES CO # INV # Tri State Drywa…" at bounding box center [200, 228] width 323 height 74
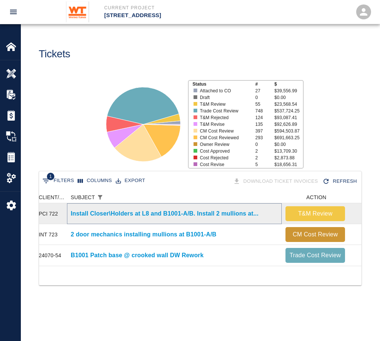
click at [156, 216] on p "Install Closer\Holders at L8 and B1001-A/B. Install 2 mullions at..." at bounding box center [165, 213] width 188 height 9
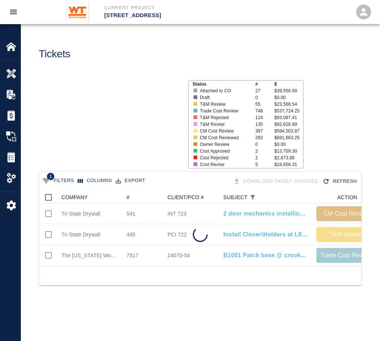
scroll to position [74, 317]
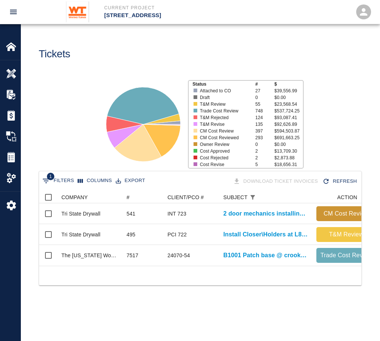
click at [57, 181] on button "1 Filters" at bounding box center [58, 181] width 35 height 12
select select "subject"
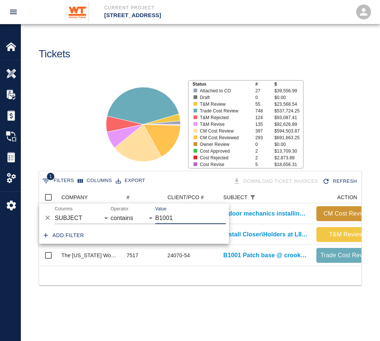
drag, startPoint x: 185, startPoint y: 221, endPoint x: 93, endPoint y: 236, distance: 93.2
click at [93, 236] on div "And Or Columns COMPANY ID # CLIENT/PCO # SUBJECT DESCRIPTION ACTION WORK MODIFI…" at bounding box center [134, 223] width 190 height 41
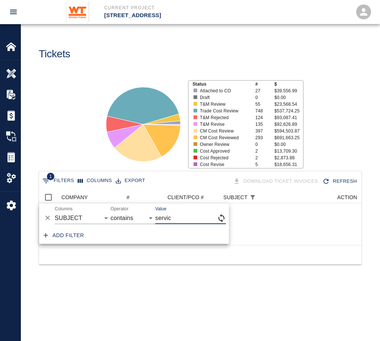
scroll to position [54, 317]
type input "service el"
click at [146, 308] on main "Tickets Status # $ Attached to CO 27 $39,556.99 Draft 0 $0.00 T&M Review 55 $23…" at bounding box center [200, 170] width 359 height 341
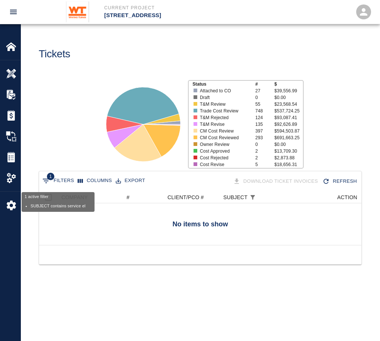
click at [61, 175] on button "1 Filters" at bounding box center [58, 181] width 35 height 12
select select "subject"
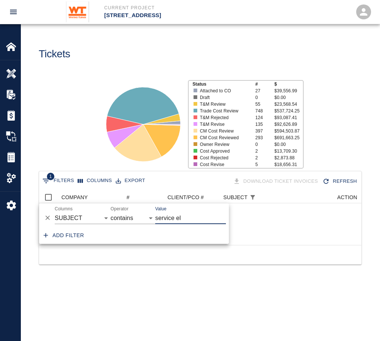
drag, startPoint x: 174, startPoint y: 217, endPoint x: 122, endPoint y: 217, distance: 51.4
click at [122, 217] on div "And Or Columns COMPANY ID # CLIENT/PCO # SUBJECT DESCRIPTION ACTION WORK MODIFI…" at bounding box center [134, 215] width 190 height 24
type input "studio room ceiling"
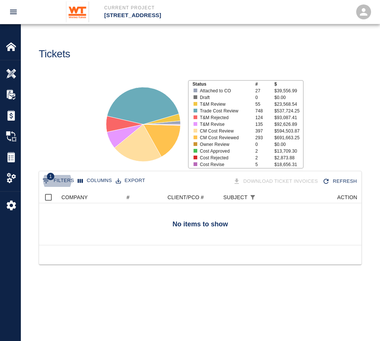
click at [143, 264] on div at bounding box center [200, 254] width 323 height 19
drag, startPoint x: 57, startPoint y: 173, endPoint x: 57, endPoint y: 183, distance: 9.7
click at [57, 175] on div "1 Filters Columns Export Download Ticket Invoices Refresh" at bounding box center [200, 181] width 323 height 20
click at [57, 185] on button "1 Filters" at bounding box center [58, 181] width 35 height 12
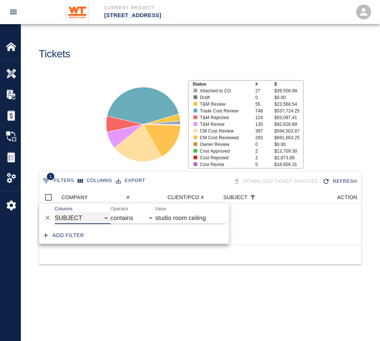
click at [71, 214] on select "COMPANY ID # CLIENT/PCO # SUBJECT DESCRIPTION ACTION WORK MODIFIED CREATED CODE…" at bounding box center [83, 218] width 56 height 12
click at [55, 212] on select "COMPANY ID # CLIENT/PCO # SUBJECT DESCRIPTION ACTION WORK MODIFIED CREATED CODE…" at bounding box center [83, 218] width 56 height 12
select select "number"
select select "="
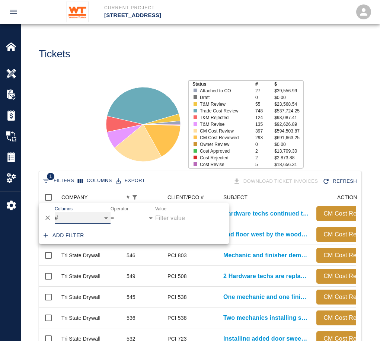
scroll to position [6, 6]
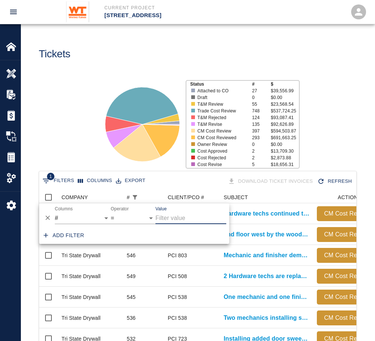
drag, startPoint x: 195, startPoint y: 220, endPoint x: 189, endPoint y: 219, distance: 6.0
click at [193, 219] on input "studio room ceiling" at bounding box center [190, 218] width 71 height 12
type input "479"
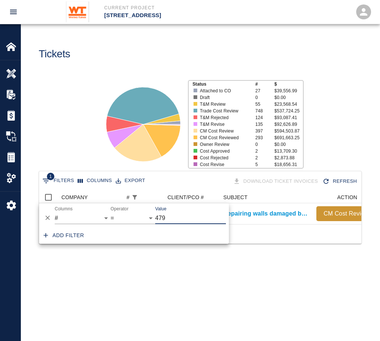
click at [95, 85] on div at bounding box center [136, 121] width 91 height 99
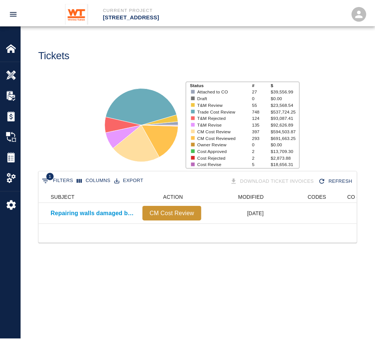
scroll to position [0, 0]
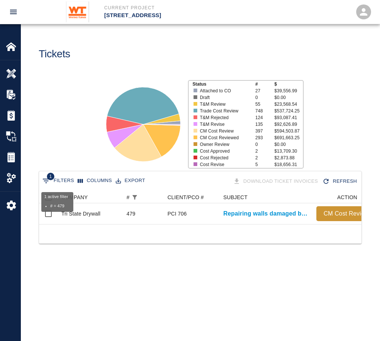
click at [65, 182] on button "1 Filters" at bounding box center [58, 181] width 35 height 12
select select "number"
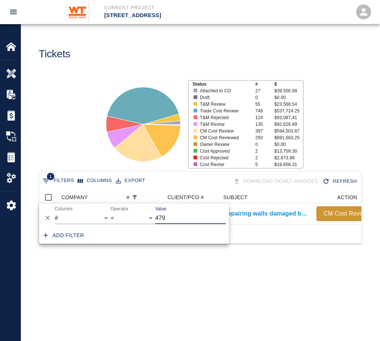
click at [178, 220] on input "479" at bounding box center [190, 218] width 71 height 12
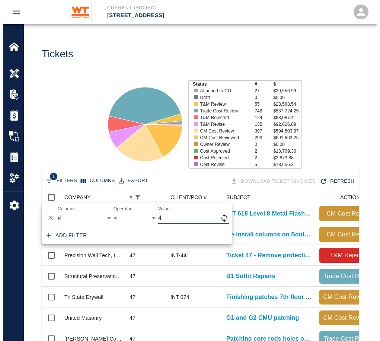
scroll to position [158, 311]
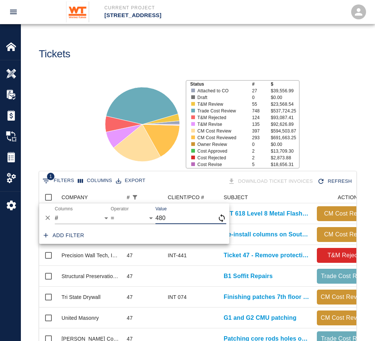
type input "480"
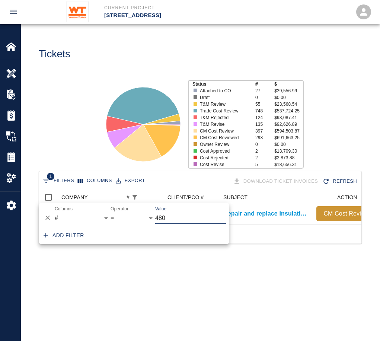
scroll to position [6, 6]
click at [122, 149] on icon at bounding box center [138, 142] width 47 height 37
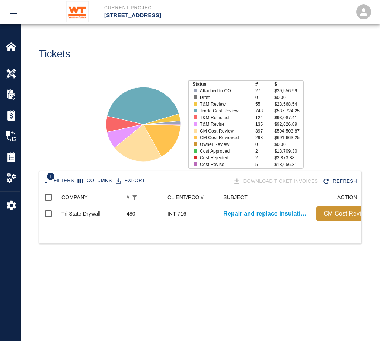
click at [191, 269] on main "Tickets Status # $ Attached to CO 27 $39,556.99 Draft 0 $0.00 T&M Review 55 $23…" at bounding box center [200, 170] width 359 height 341
click at [130, 198] on div "1 active filter" at bounding box center [135, 197] width 10 height 10
click at [61, 184] on button "1 Filters" at bounding box center [58, 181] width 35 height 12
select select "number"
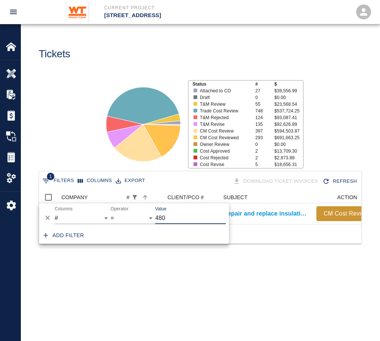
click at [166, 221] on input "480" at bounding box center [190, 218] width 71 height 12
type input "482"
click at [219, 281] on main "Tickets Status # $ Attached to CO 27 $39,556.99 Draft 0 $0.00 T&M Review 55 $23…" at bounding box center [200, 170] width 359 height 341
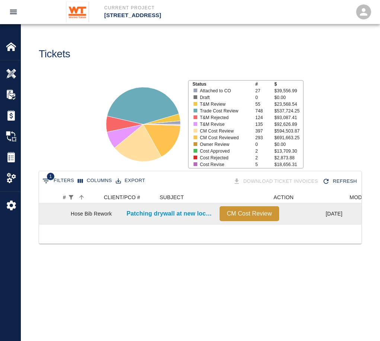
scroll to position [0, 0]
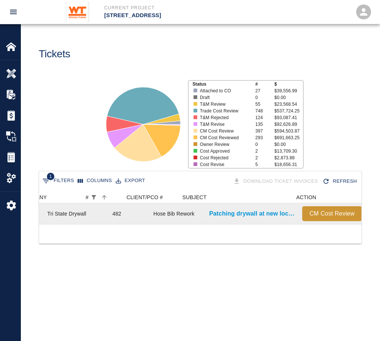
drag, startPoint x: 184, startPoint y: 220, endPoint x: 219, endPoint y: 216, distance: 35.2
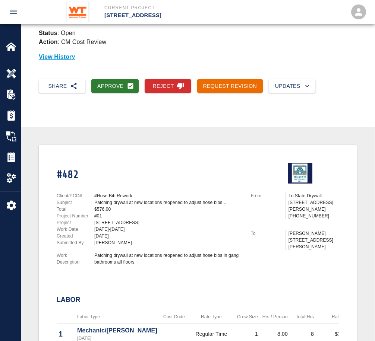
scroll to position [112, 0]
